Goal: Use online tool/utility: Utilize a website feature to perform a specific function

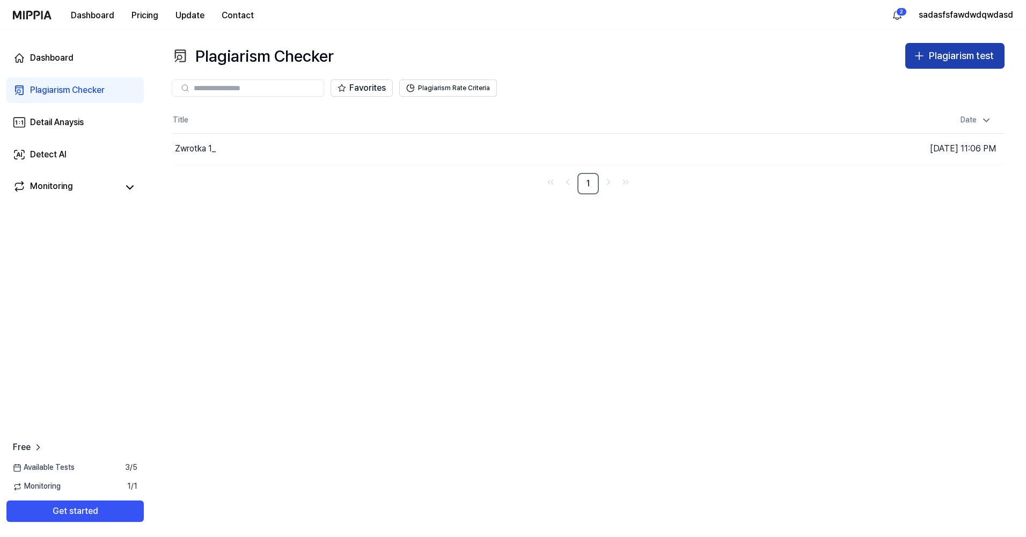
click at [954, 45] on button "Plagiarism test" at bounding box center [954, 56] width 99 height 26
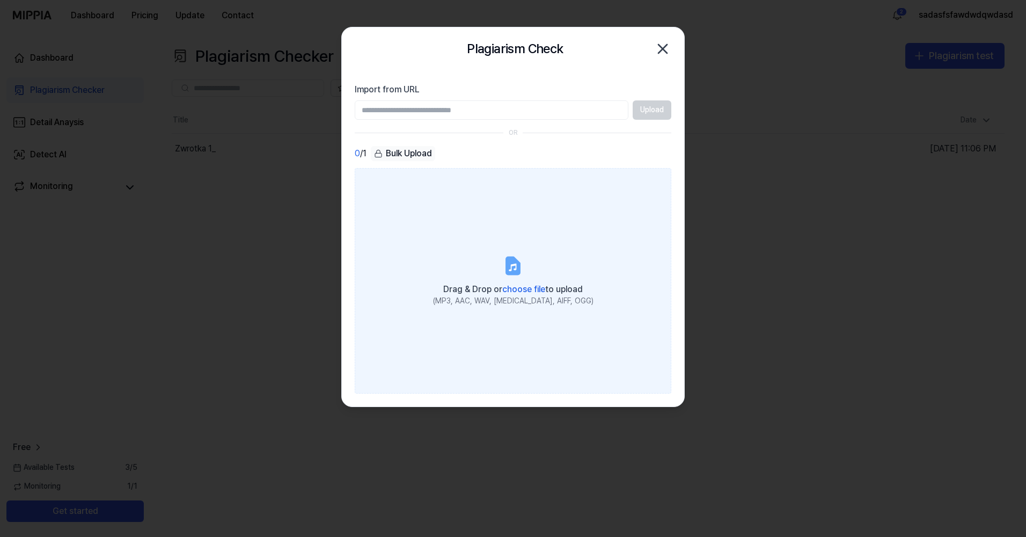
click at [458, 252] on label "Drag & Drop or choose file to upload (MP3, AAC, WAV, [MEDICAL_DATA], AIFF, OGG)" at bounding box center [513, 280] width 317 height 225
click at [0, 0] on input "Drag & Drop or choose file to upload (MP3, AAC, WAV, [MEDICAL_DATA], AIFF, OGG)" at bounding box center [0, 0] width 0 height 0
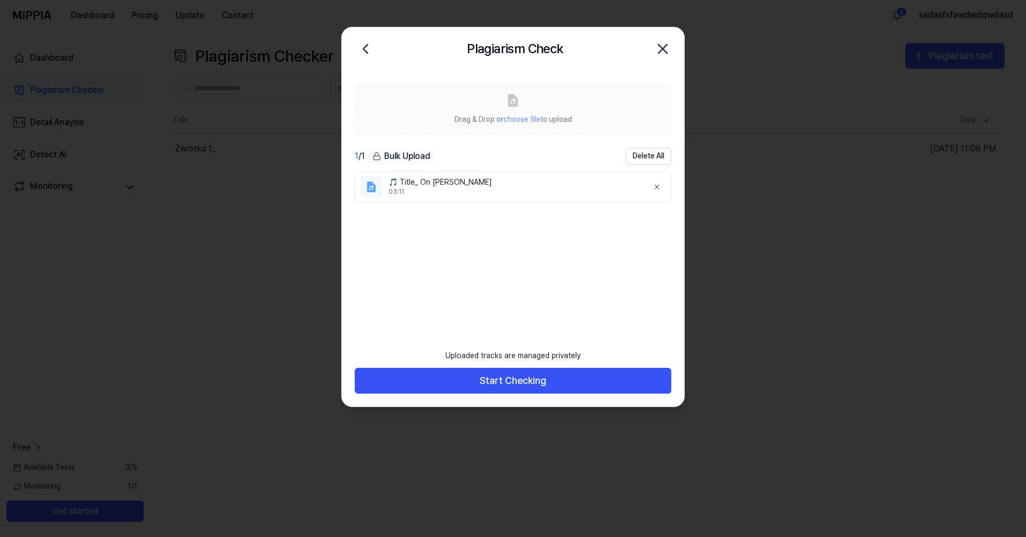
click at [503, 365] on div "Uploaded tracks are managed privately" at bounding box center [513, 356] width 148 height 24
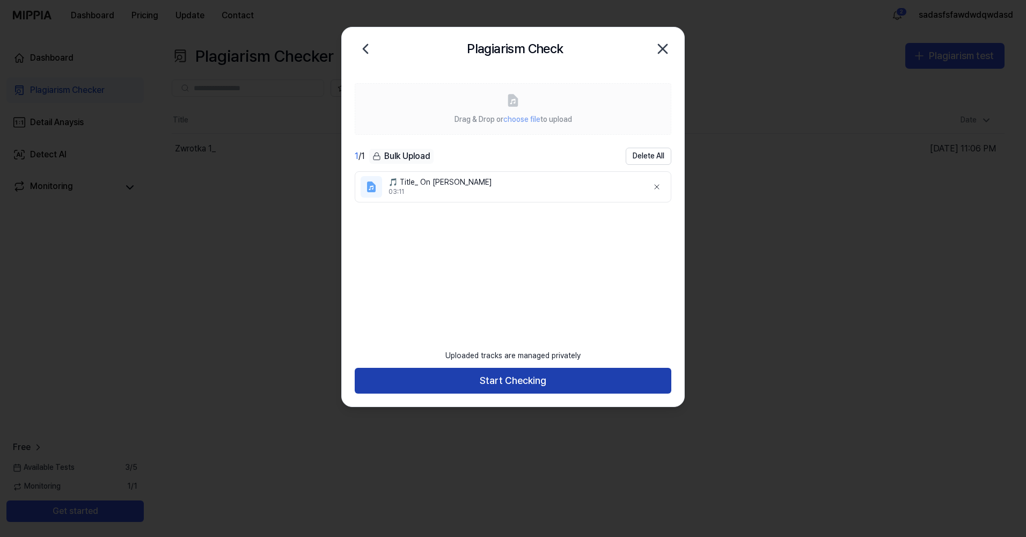
click at [503, 391] on button "Start Checking" at bounding box center [513, 381] width 317 height 26
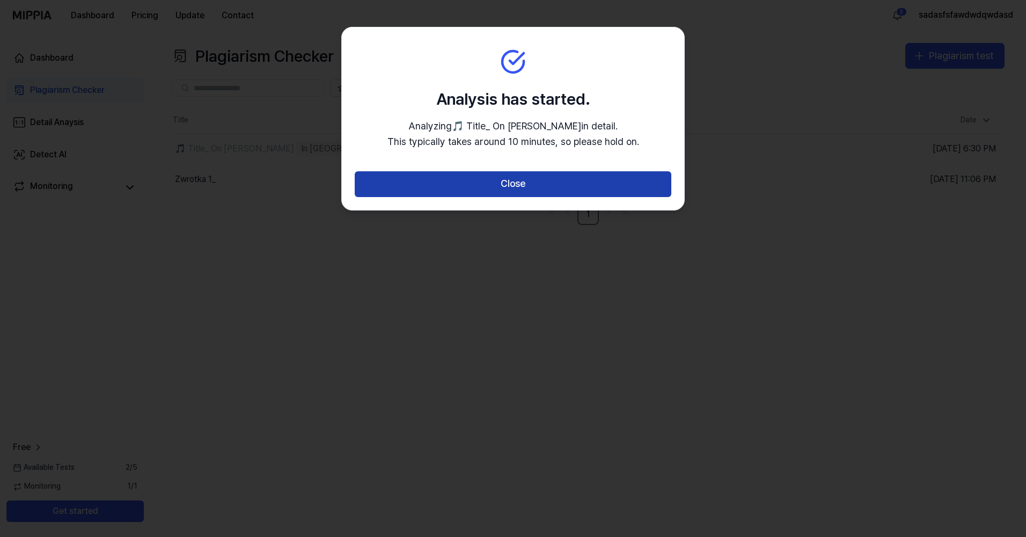
click at [511, 192] on button "Close" at bounding box center [513, 184] width 317 height 26
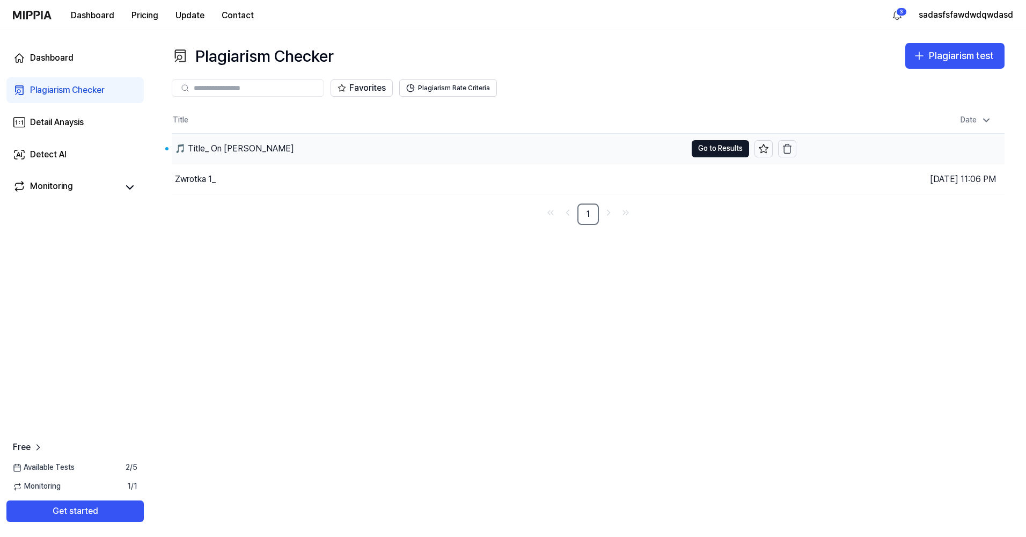
click at [188, 152] on div "🎵 Title_ On [PERSON_NAME]" at bounding box center [234, 148] width 119 height 13
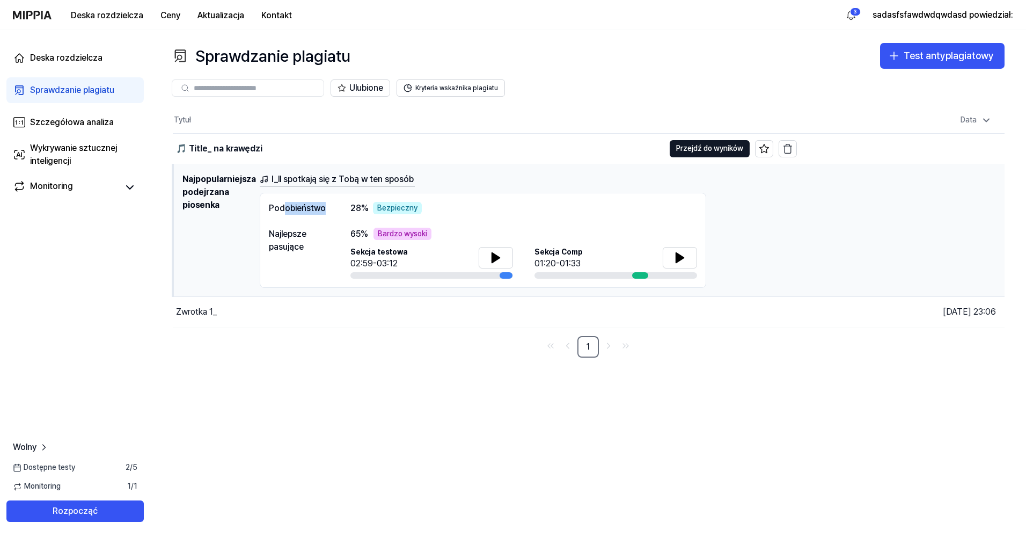
drag, startPoint x: 282, startPoint y: 206, endPoint x: 327, endPoint y: 214, distance: 45.3
click at [327, 214] on div "Podobieństwo" at bounding box center [299, 208] width 60 height 13
drag, startPoint x: 327, startPoint y: 214, endPoint x: 348, endPoint y: 226, distance: 24.3
click at [348, 228] on div "Najlepsze pasujące 65 % Bardzo wysoki Sekcja testowa 02:59-03:12 Sekcja Comp 01…" at bounding box center [483, 254] width 428 height 52
click at [682, 253] on icon at bounding box center [680, 257] width 13 height 13
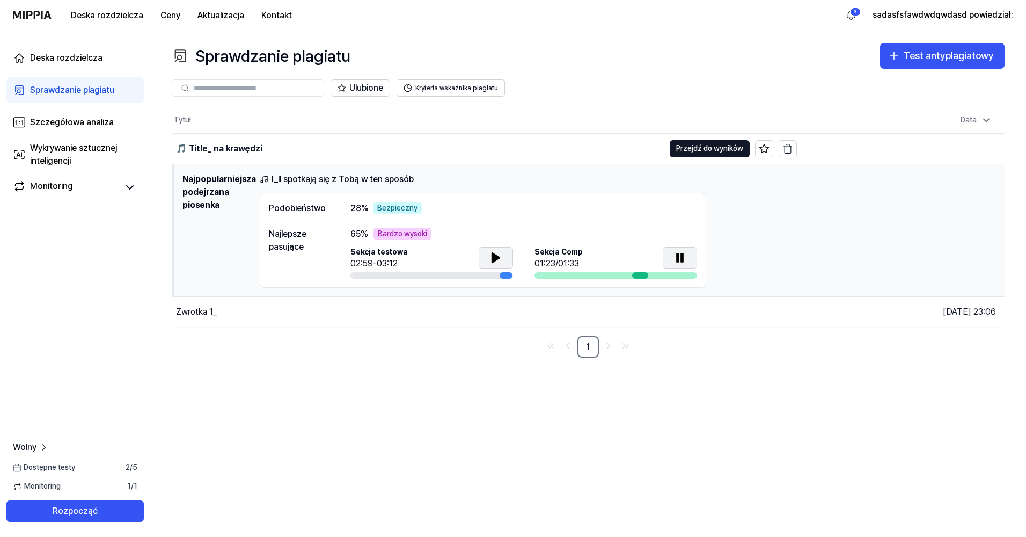
click at [505, 255] on button at bounding box center [496, 257] width 34 height 21
click at [681, 258] on icon at bounding box center [680, 258] width 8 height 10
click at [684, 261] on icon at bounding box center [680, 257] width 13 height 13
drag, startPoint x: 267, startPoint y: 207, endPoint x: 451, endPoint y: 230, distance: 185.0
click at [451, 230] on div "Podobieństwo 28 % Bezpieczny Najlepsze pasujące 65 % Bardzo wysoki Sekcja testo…" at bounding box center [483, 241] width 447 height 96
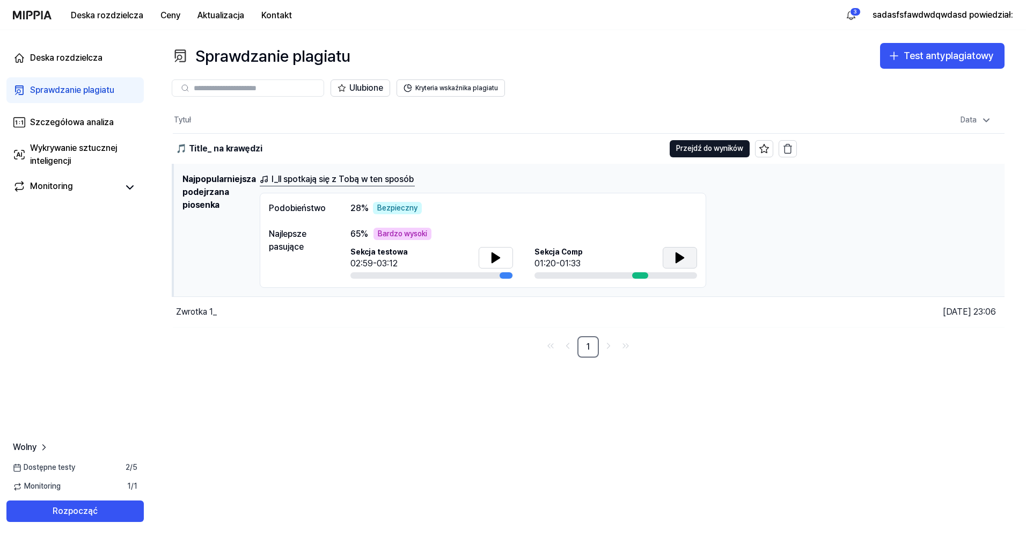
click at [204, 186] on h1 "Najpopularniejsza podejrzana piosenka" at bounding box center [216, 230] width 69 height 115
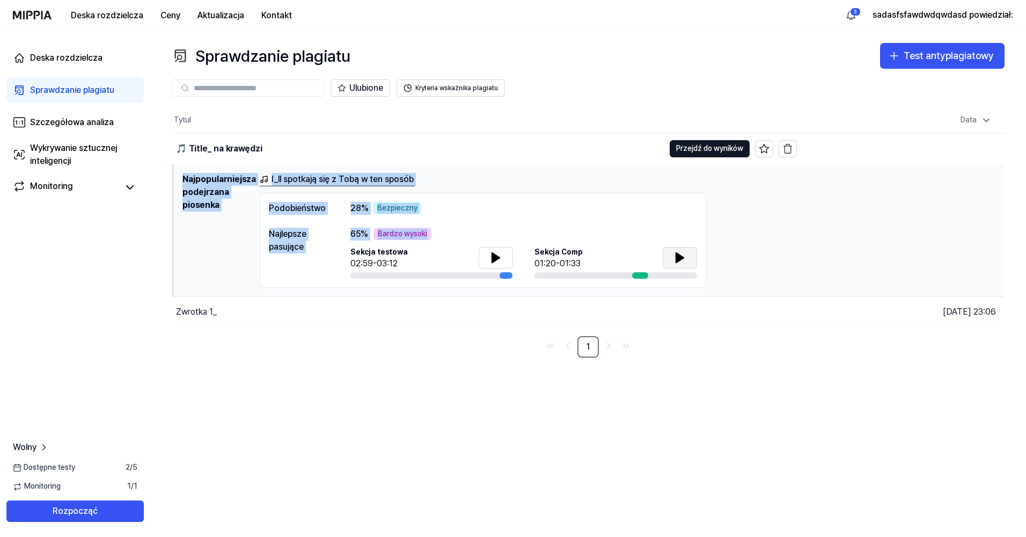
drag, startPoint x: 245, startPoint y: 188, endPoint x: 435, endPoint y: 234, distance: 194.9
click at [435, 234] on td "Najpopularniejsza podejrzana piosenka I_ll spotkają się z Tobą w ten sposób Pod…" at bounding box center [589, 230] width 832 height 133
drag, startPoint x: 435, startPoint y: 234, endPoint x: 419, endPoint y: 235, distance: 15.6
copy div "Najpopularniejsza podejrzana piosenka I_ll spotkają się z Tobą w ten sposób Pod…"
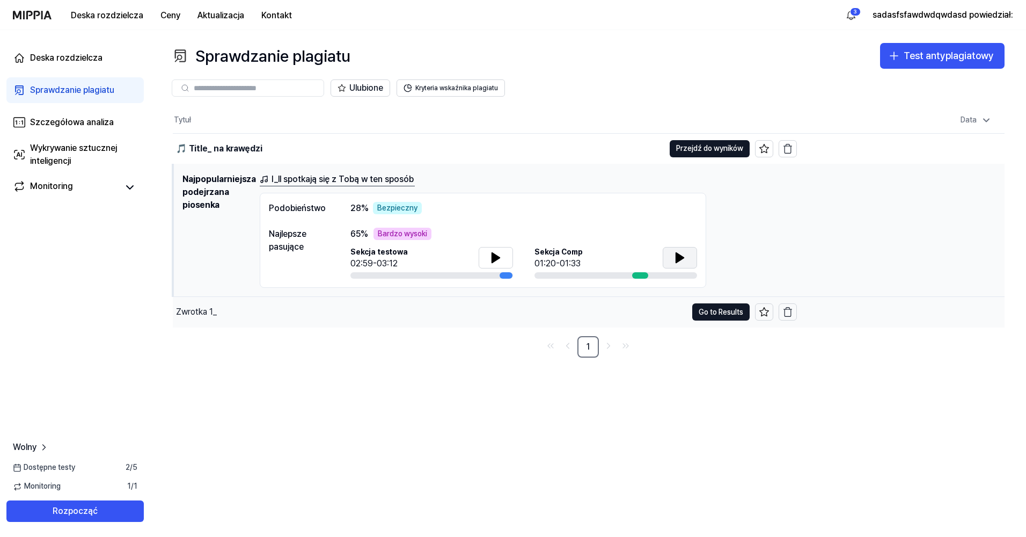
click at [207, 316] on div "Zwrotka 1_" at bounding box center [196, 311] width 41 height 13
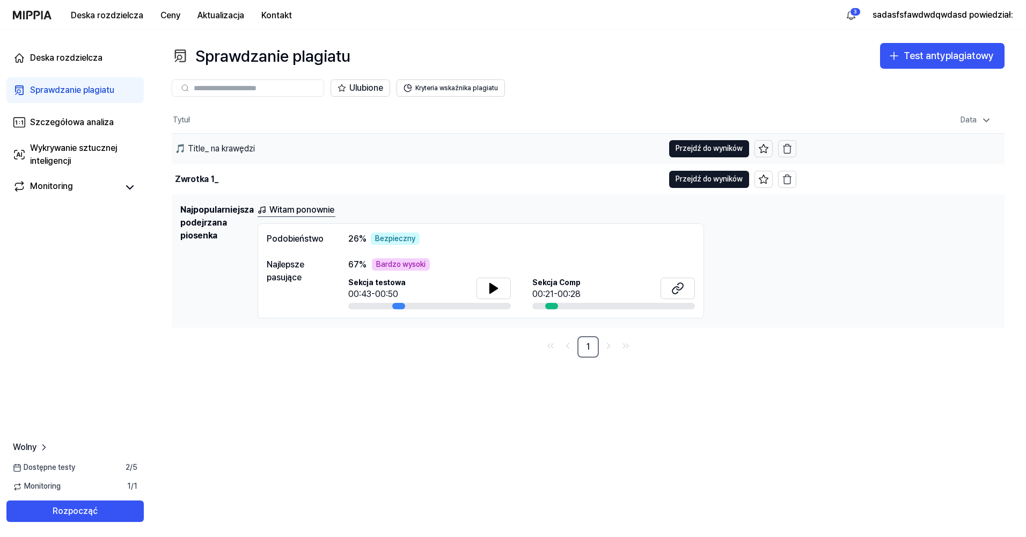
click at [273, 144] on div "🎵 Title_ na krawędzi" at bounding box center [418, 149] width 492 height 30
